Goal: Transaction & Acquisition: Subscribe to service/newsletter

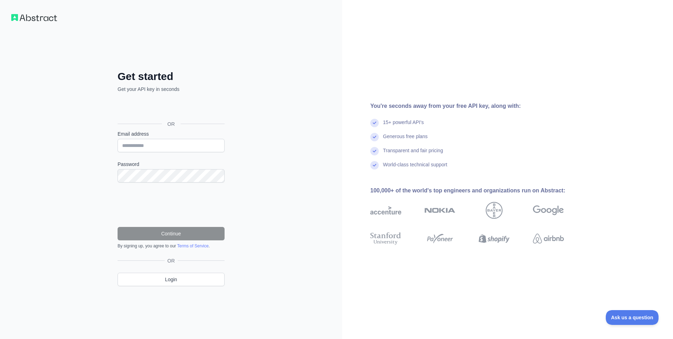
click at [306, 236] on div "Get started Get your API key in seconds OR Email address Password Continue By s…" at bounding box center [171, 169] width 342 height 339
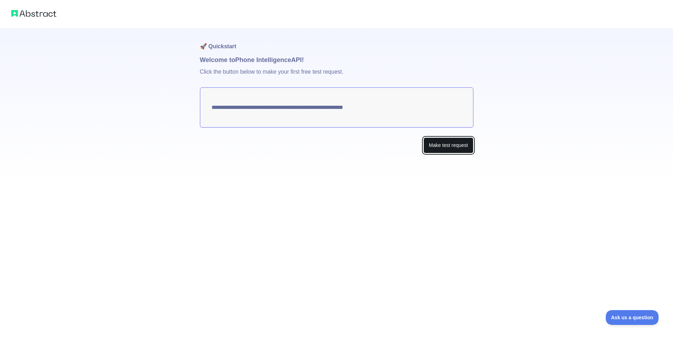
click at [440, 148] on button "Make test request" at bounding box center [448, 145] width 50 height 16
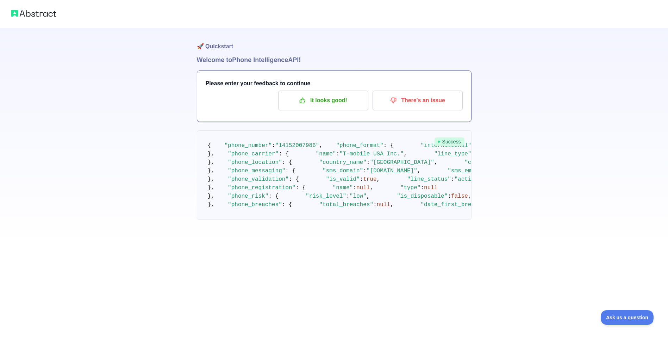
click at [335, 89] on div "Please enter your feedback to continue It looks good! There's an issue" at bounding box center [334, 96] width 274 height 51
click at [334, 97] on p "It looks good!" at bounding box center [323, 100] width 80 height 12
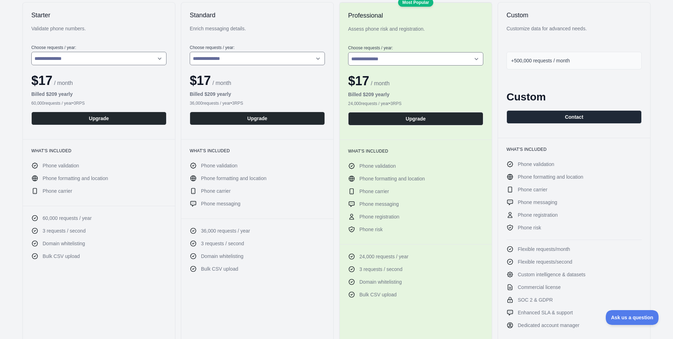
scroll to position [141, 0]
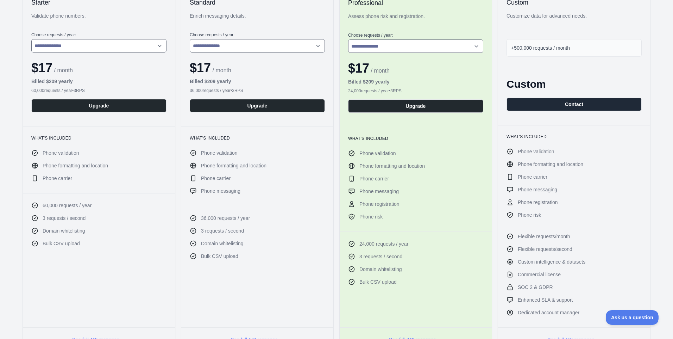
drag, startPoint x: 313, startPoint y: 173, endPoint x: 309, endPoint y: 167, distance: 6.9
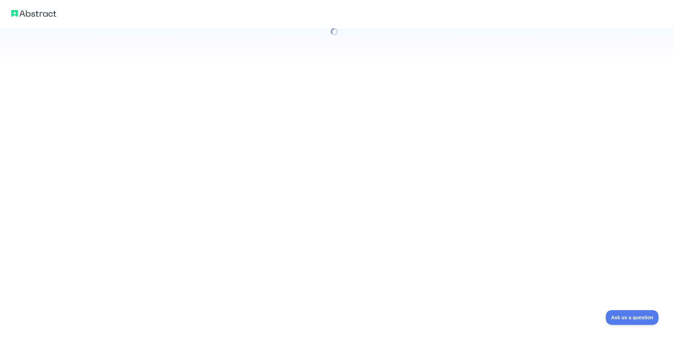
drag, startPoint x: 298, startPoint y: 132, endPoint x: 302, endPoint y: 128, distance: 5.5
